Goal: Check status: Check status

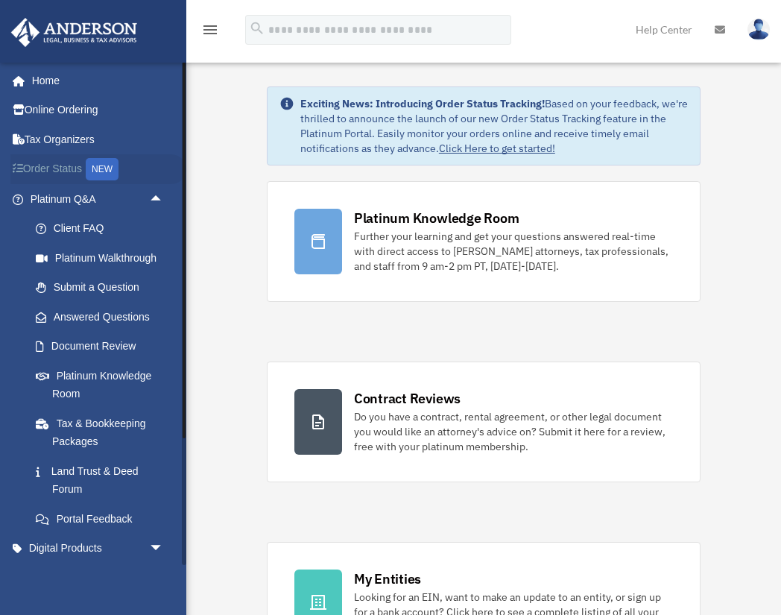
click at [79, 172] on link "Order Status NEW" at bounding box center [98, 169] width 176 height 31
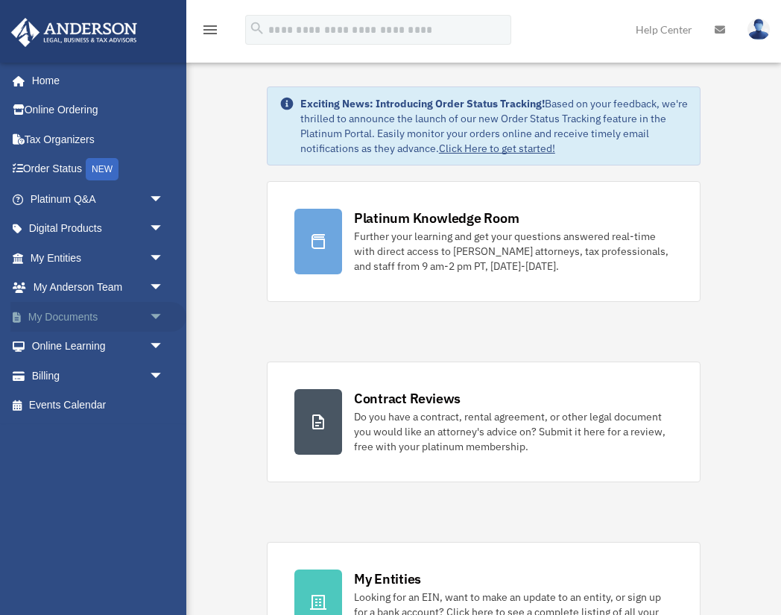
click at [153, 311] on span "arrow_drop_down" at bounding box center [164, 317] width 30 height 31
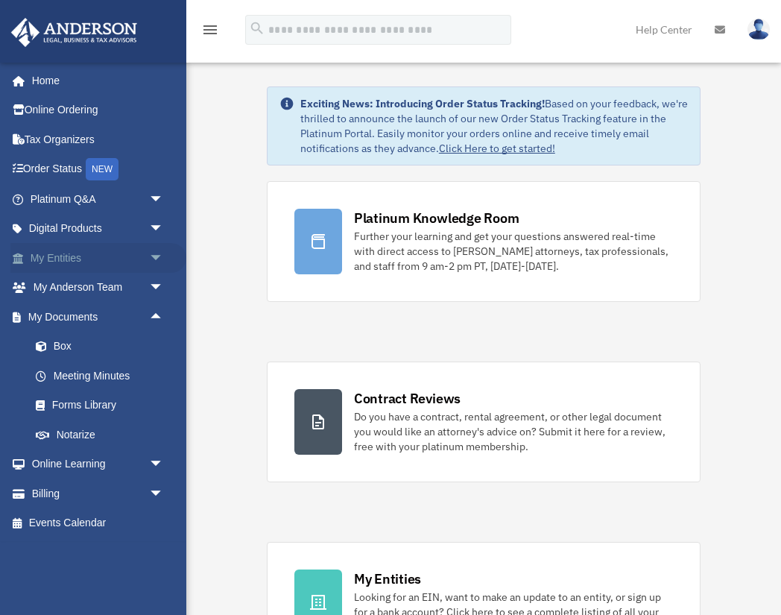
click at [152, 255] on span "arrow_drop_down" at bounding box center [164, 258] width 30 height 31
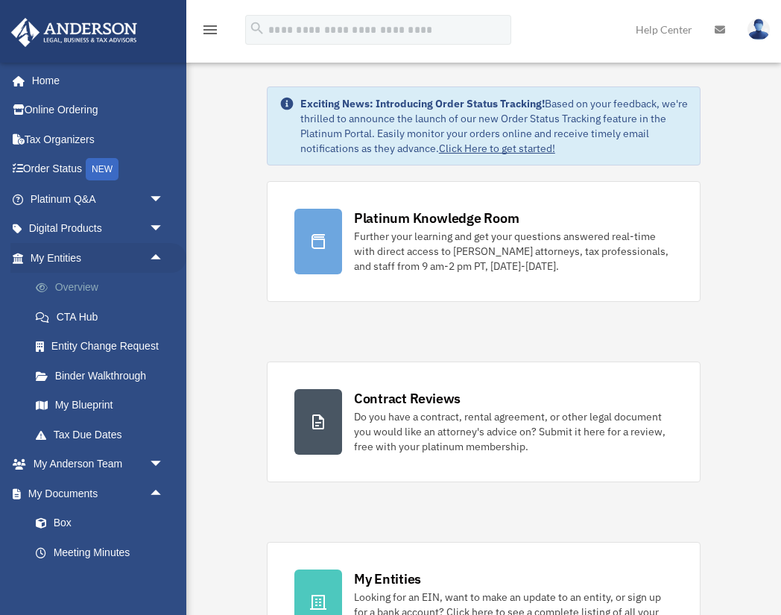
click at [83, 285] on link "Overview" at bounding box center [103, 288] width 165 height 30
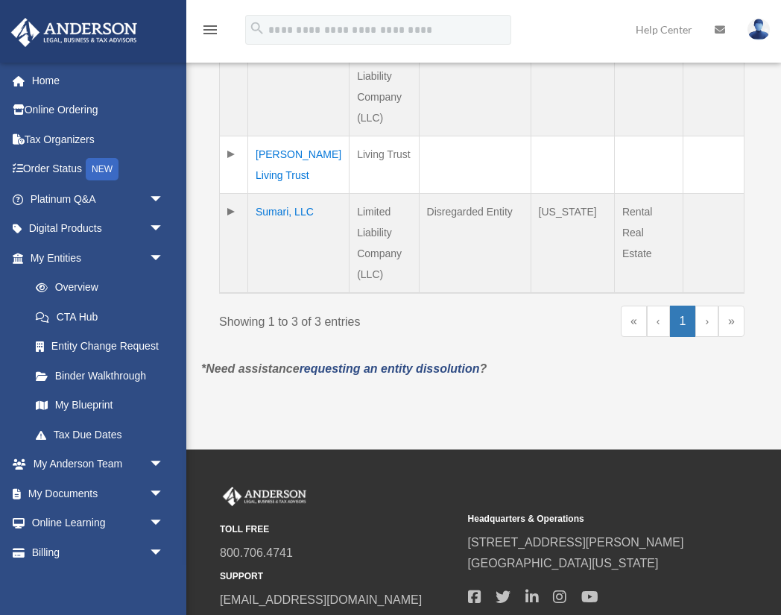
scroll to position [481, 0]
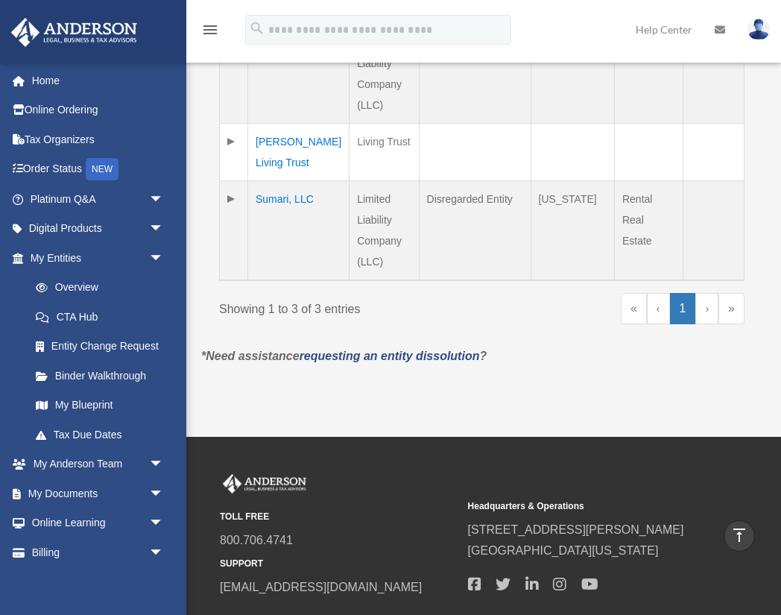
click at [284, 181] on td "Sumari, LLC" at bounding box center [298, 231] width 101 height 100
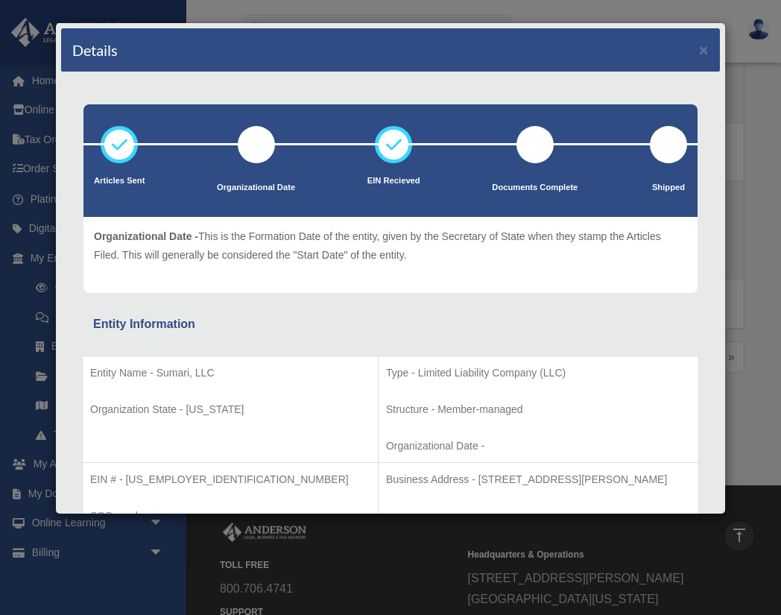
scroll to position [0, 0]
click at [703, 48] on button "×" at bounding box center [704, 50] width 10 height 16
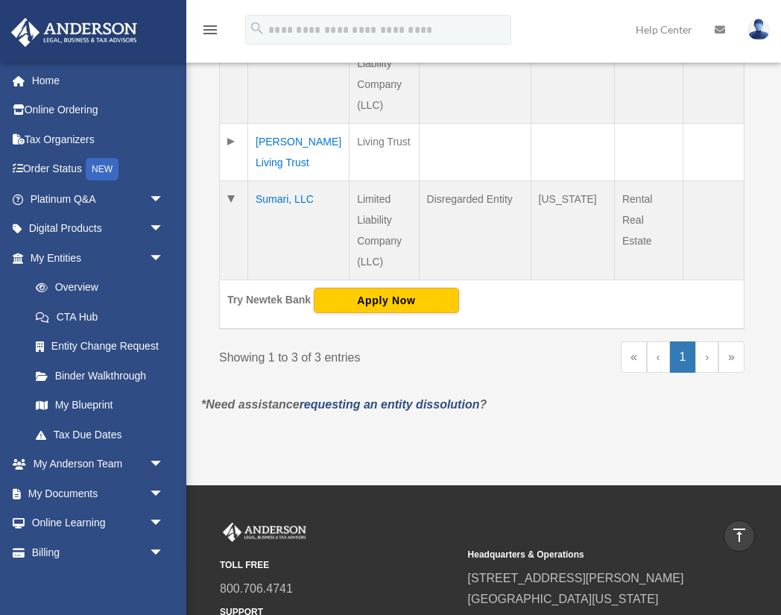
click at [544, 341] on div "« ‹ 1 › »" at bounding box center [619, 363] width 252 height 45
click at [217, 522] on div "TOLL FREE 800.706.4741 SUPPORT [EMAIL_ADDRESS][DOMAIN_NAME] Headquarters & Oper…" at bounding box center [484, 584] width 550 height 124
